Goal: Communication & Community: Share content

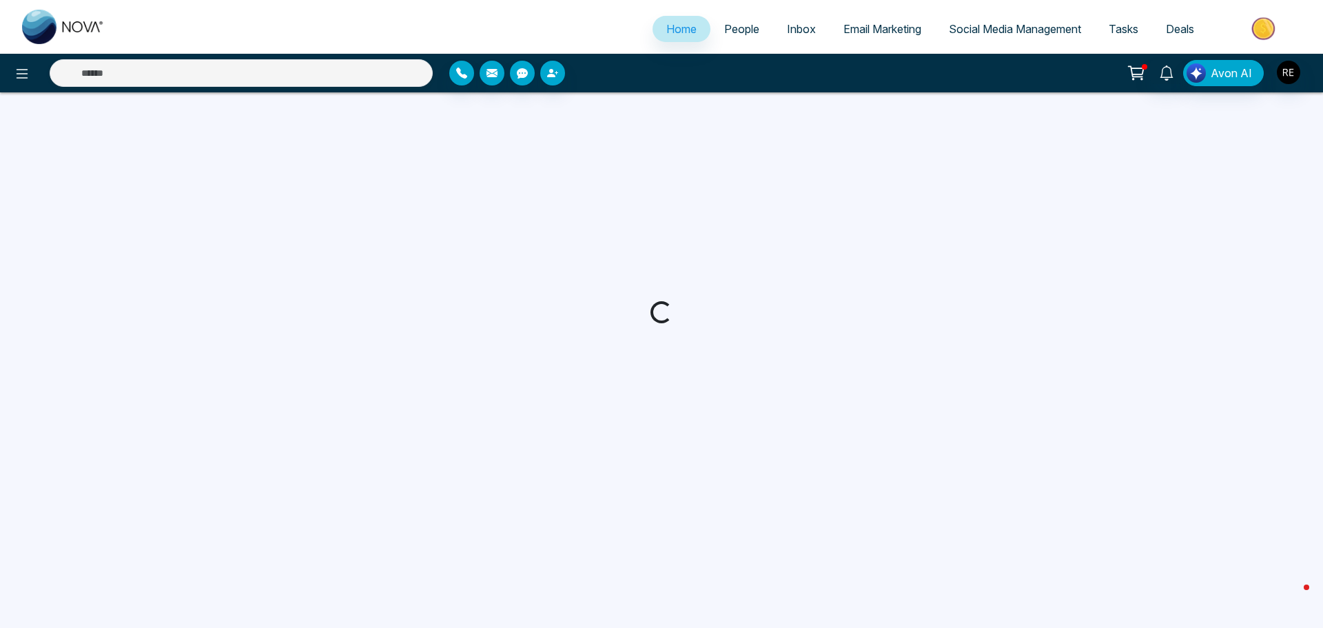
select select "*"
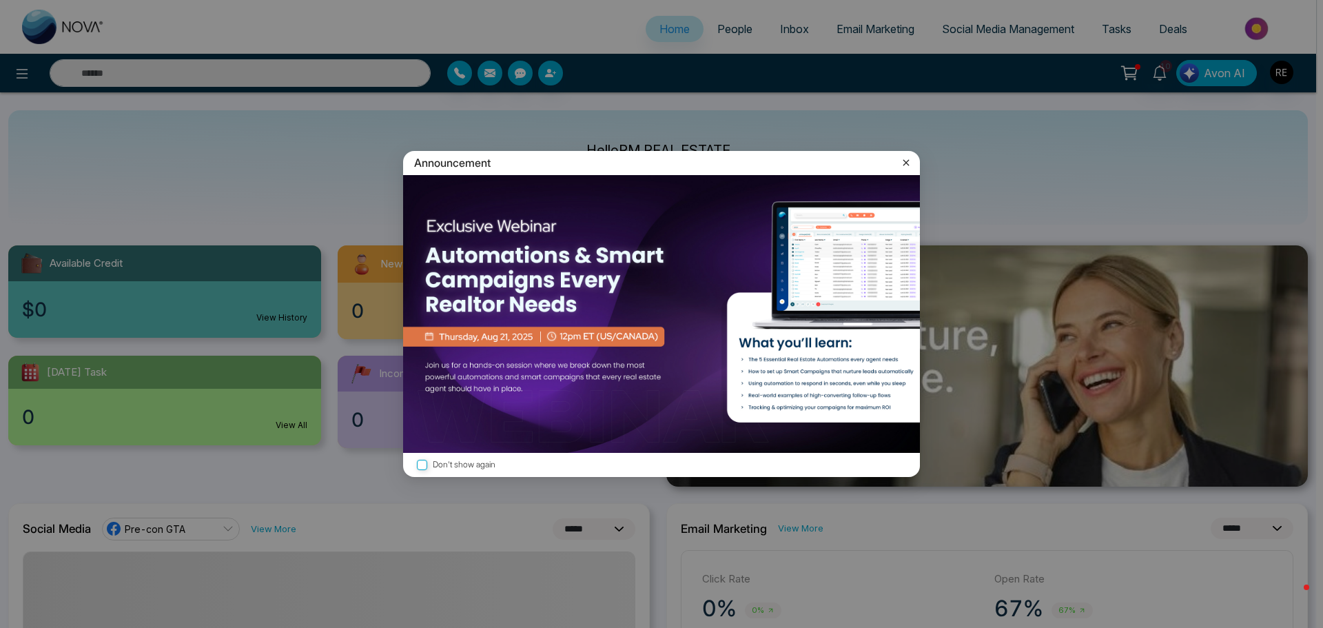
click at [902, 162] on icon at bounding box center [906, 163] width 14 height 14
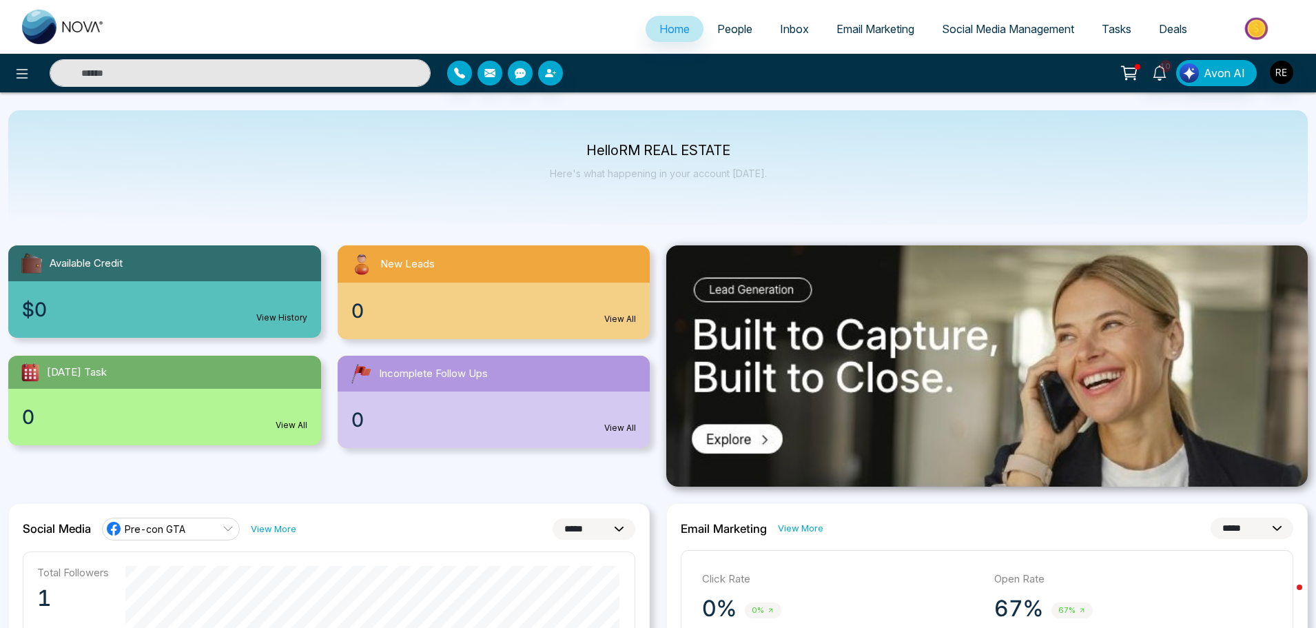
click at [960, 30] on span "Social Media Management" at bounding box center [1008, 29] width 132 height 14
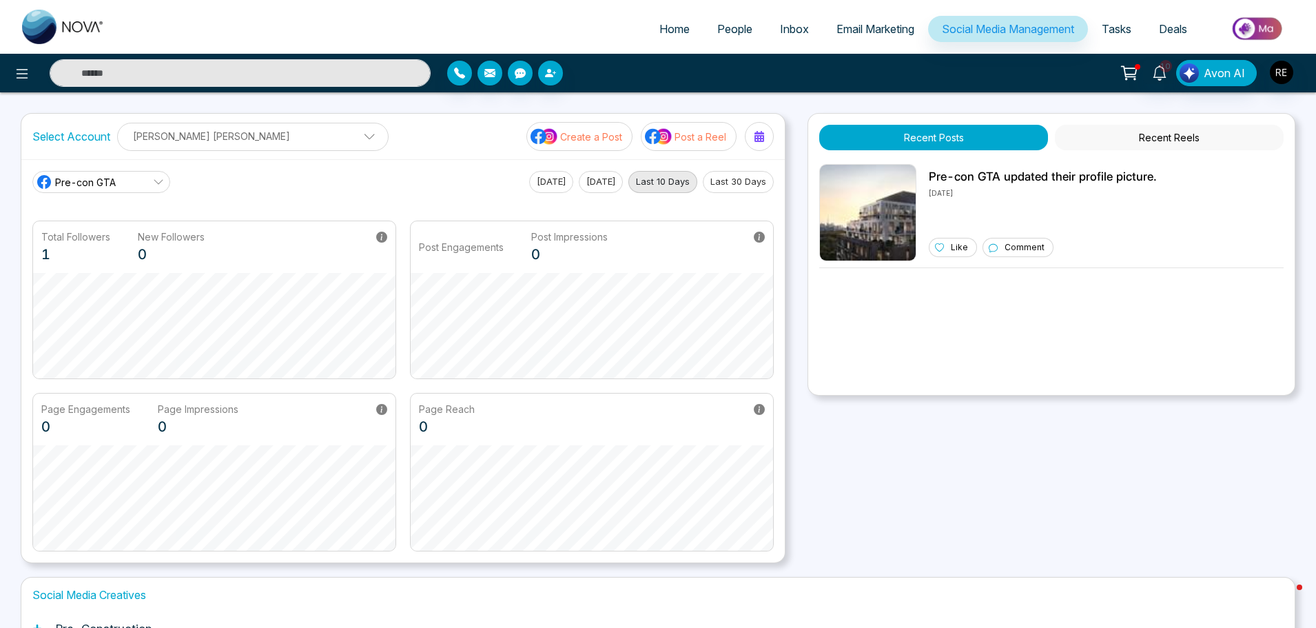
click at [615, 144] on button "Create a Post" at bounding box center [579, 136] width 106 height 29
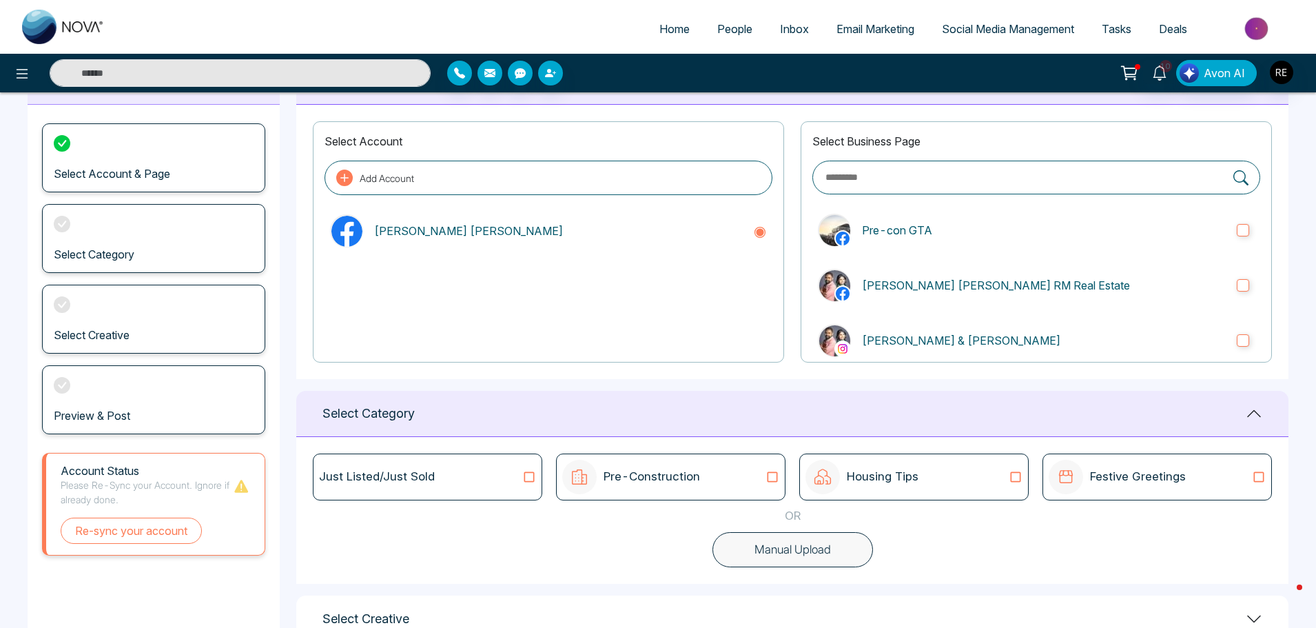
scroll to position [161, 0]
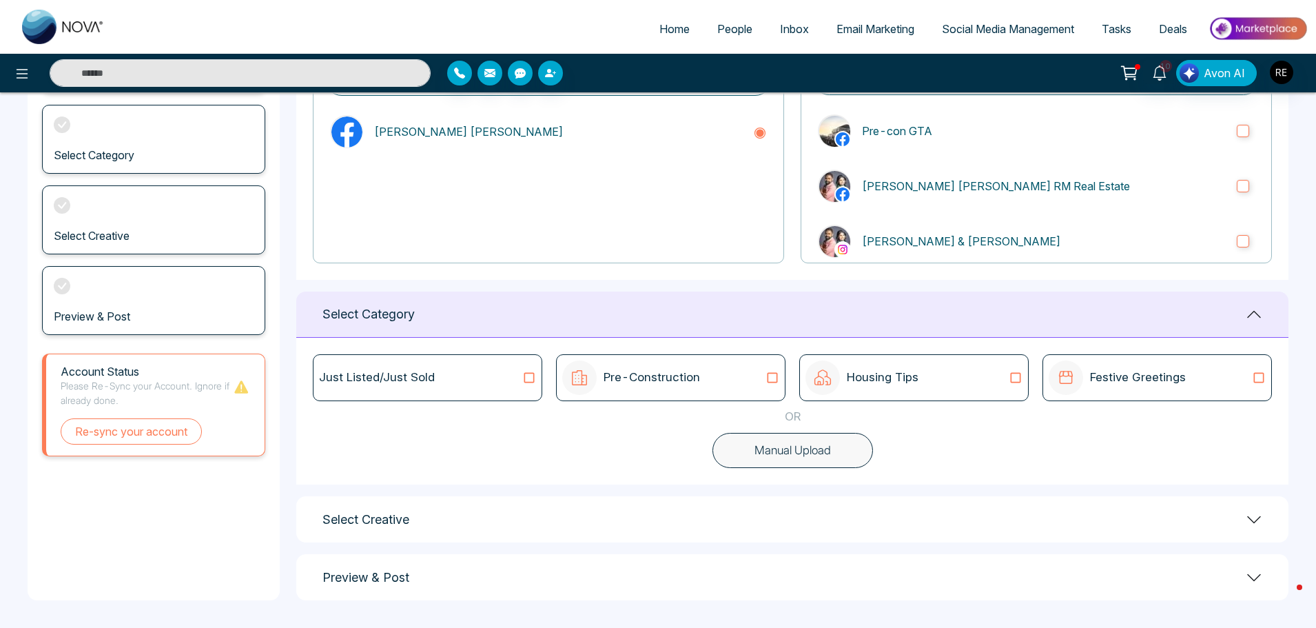
click at [526, 378] on icon at bounding box center [529, 378] width 18 height 14
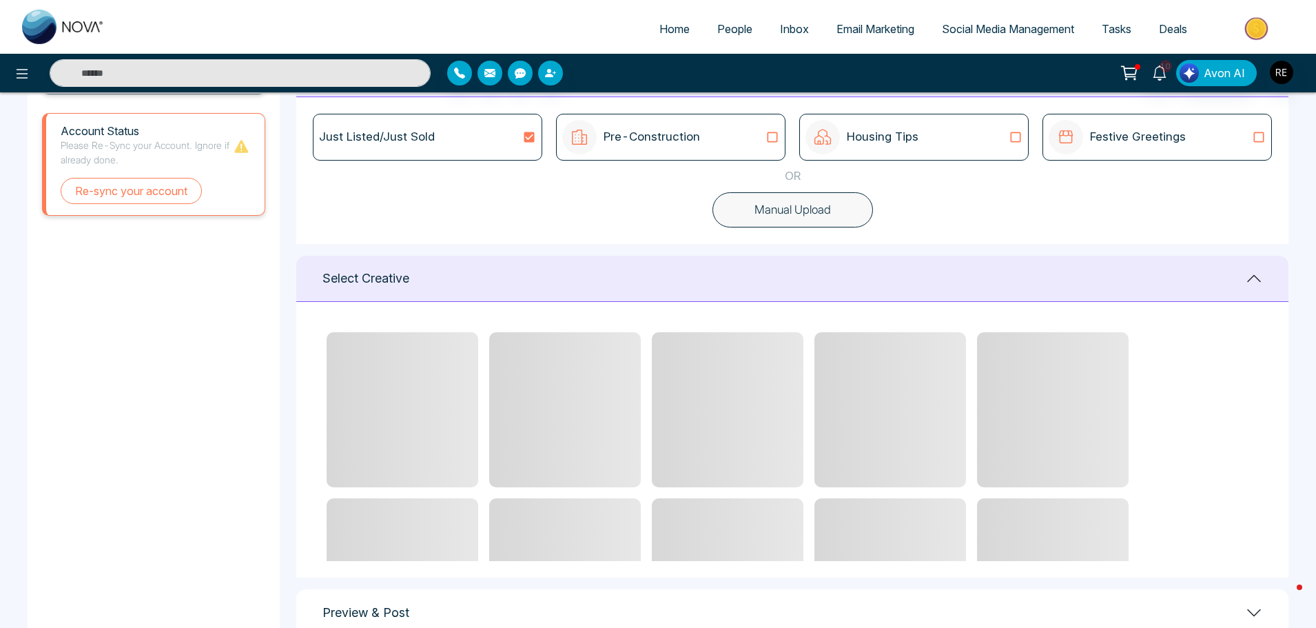
scroll to position [436, 0]
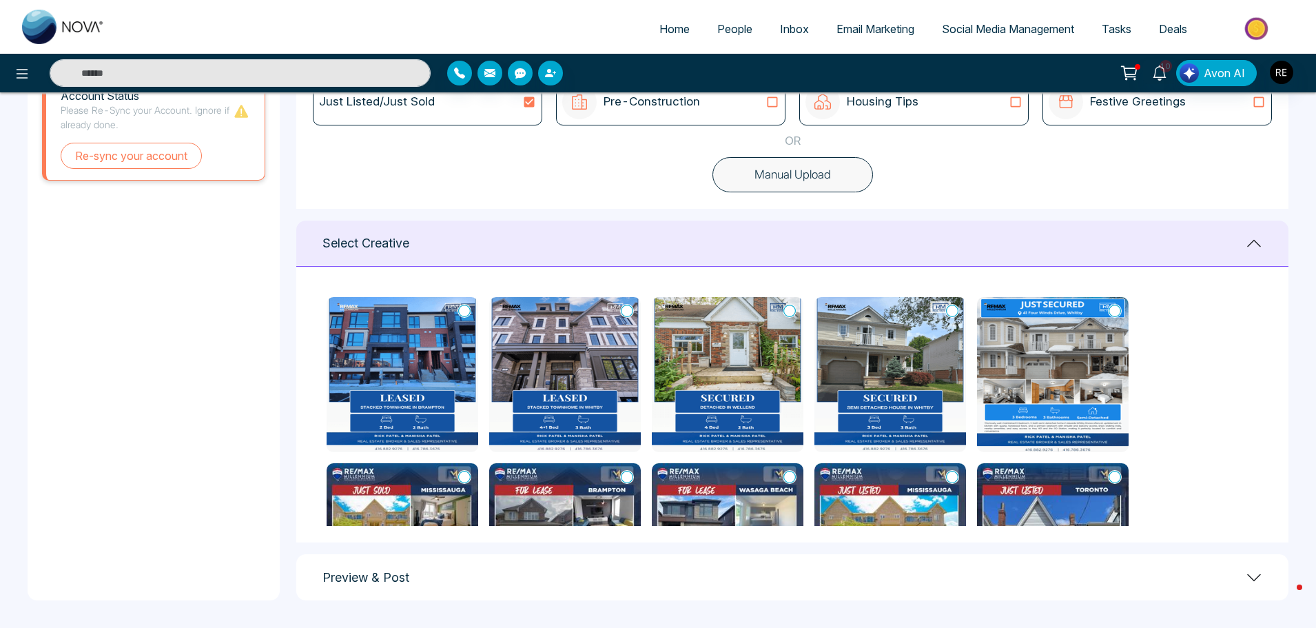
click at [632, 312] on icon at bounding box center [627, 311] width 12 height 14
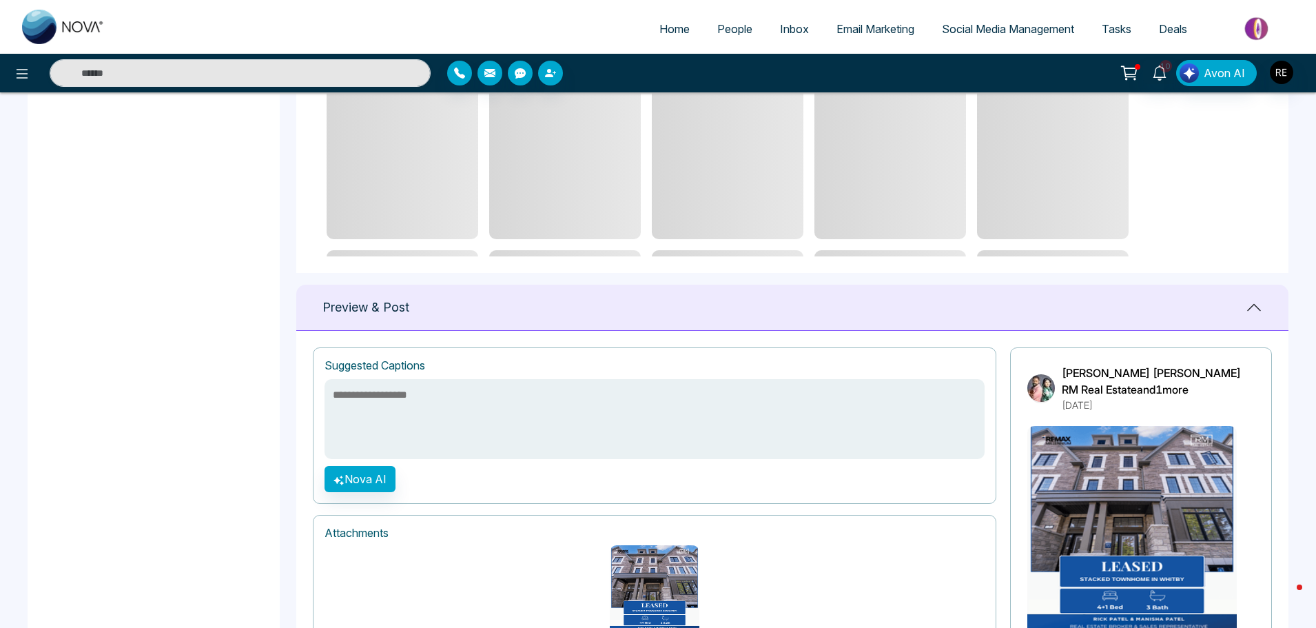
scroll to position [712, 0]
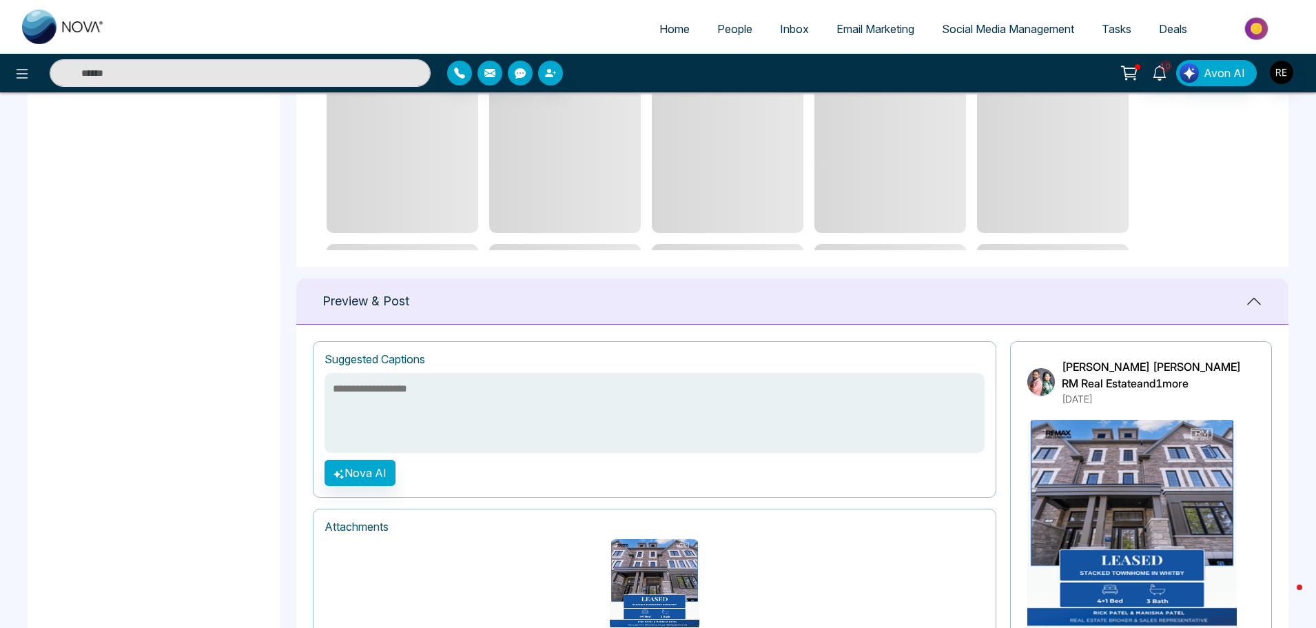
click at [444, 391] on textarea at bounding box center [655, 413] width 660 height 80
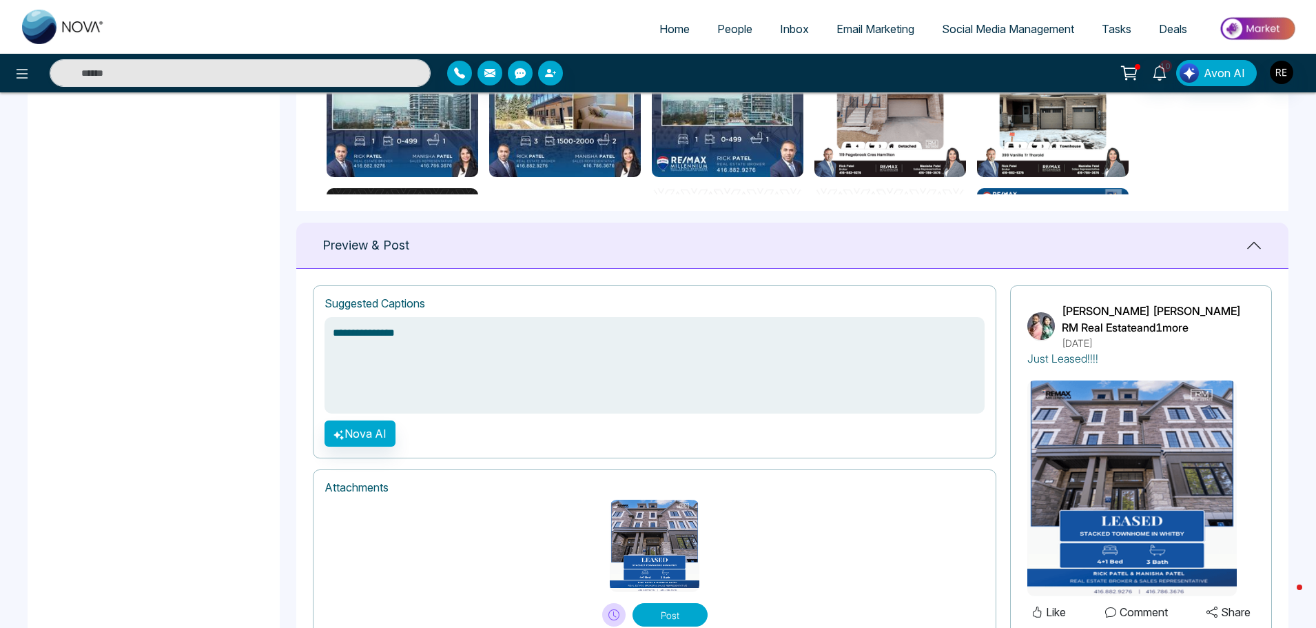
scroll to position [822, 0]
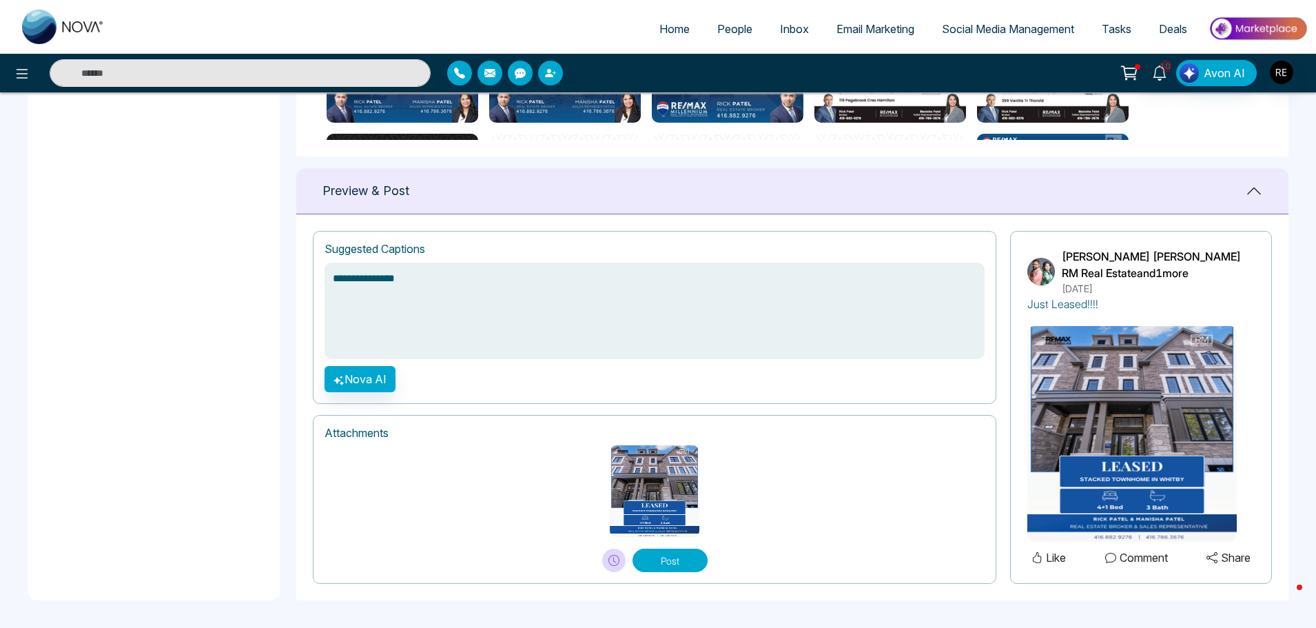
type textarea "**********"
click at [655, 558] on button "Post" at bounding box center [669, 559] width 75 height 23
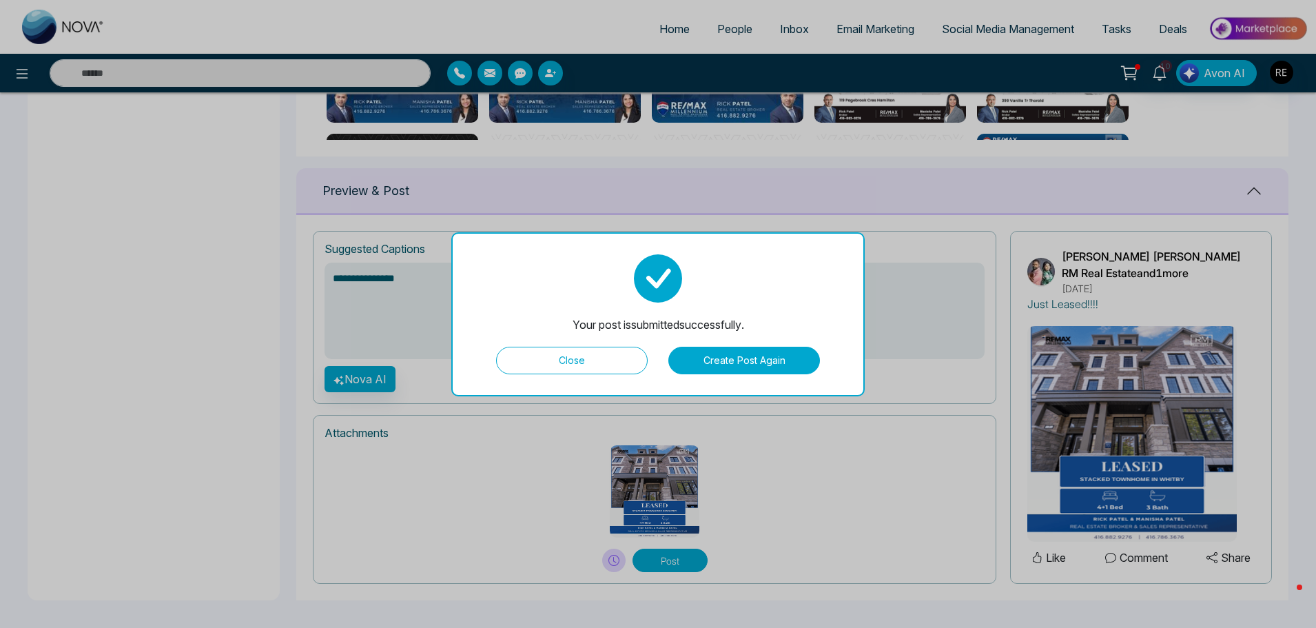
click at [585, 360] on button "Close" at bounding box center [572, 361] width 152 height 28
